Goal: Register for event/course

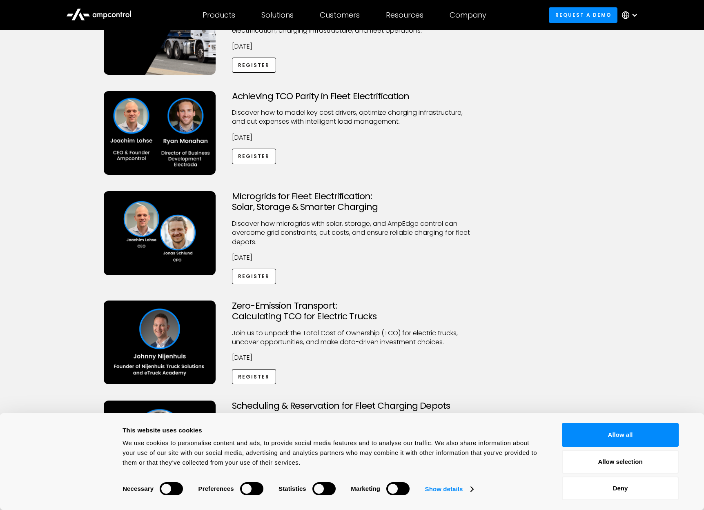
scroll to position [129, 0]
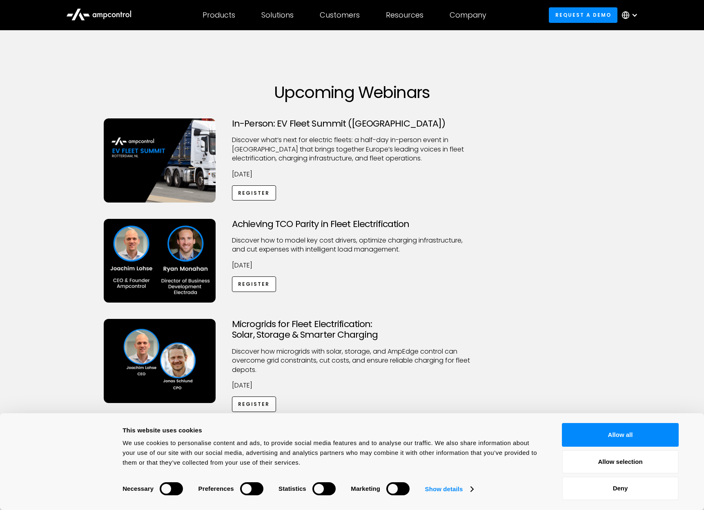
click at [133, 9] on div at bounding box center [99, 15] width 82 height 22
click at [120, 9] on icon at bounding box center [98, 14] width 65 height 20
click at [262, 284] on link "Register" at bounding box center [254, 283] width 44 height 15
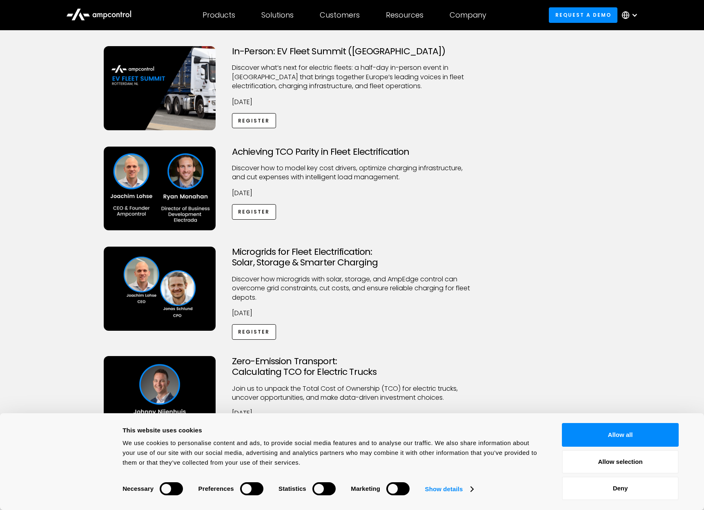
scroll to position [87, 0]
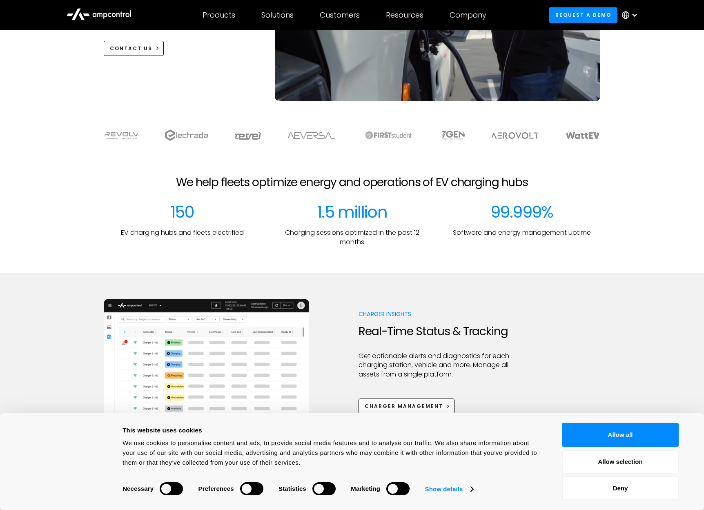
scroll to position [178, 0]
